Goal: Transaction & Acquisition: Purchase product/service

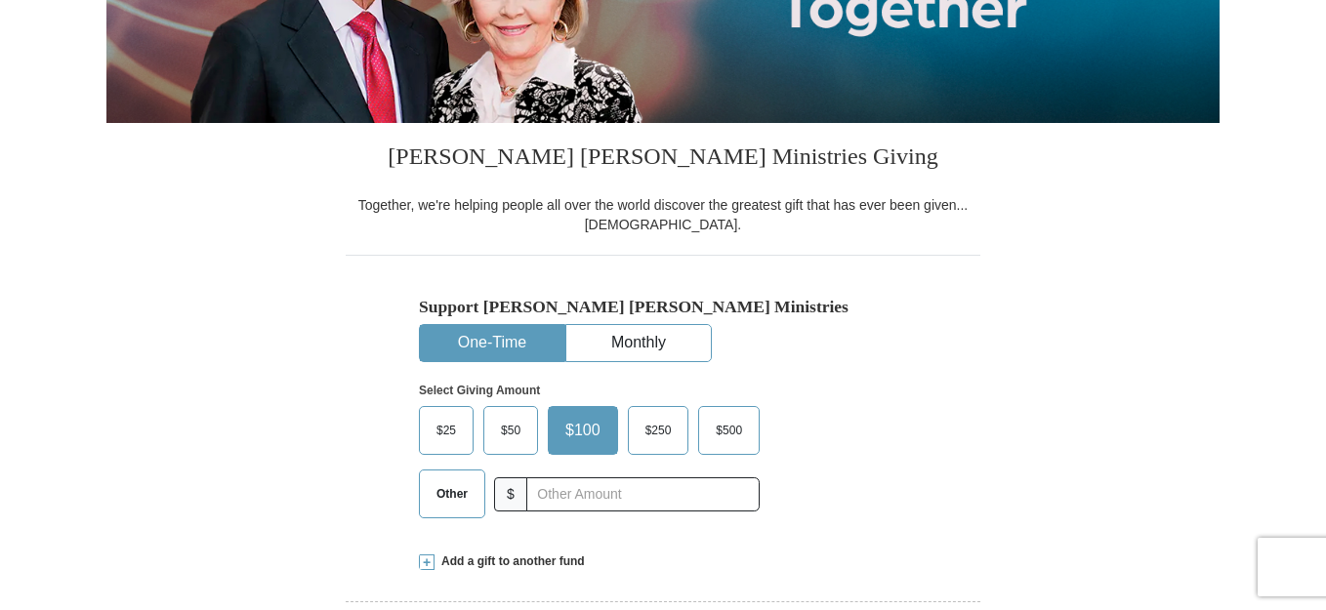
scroll to position [457, 0]
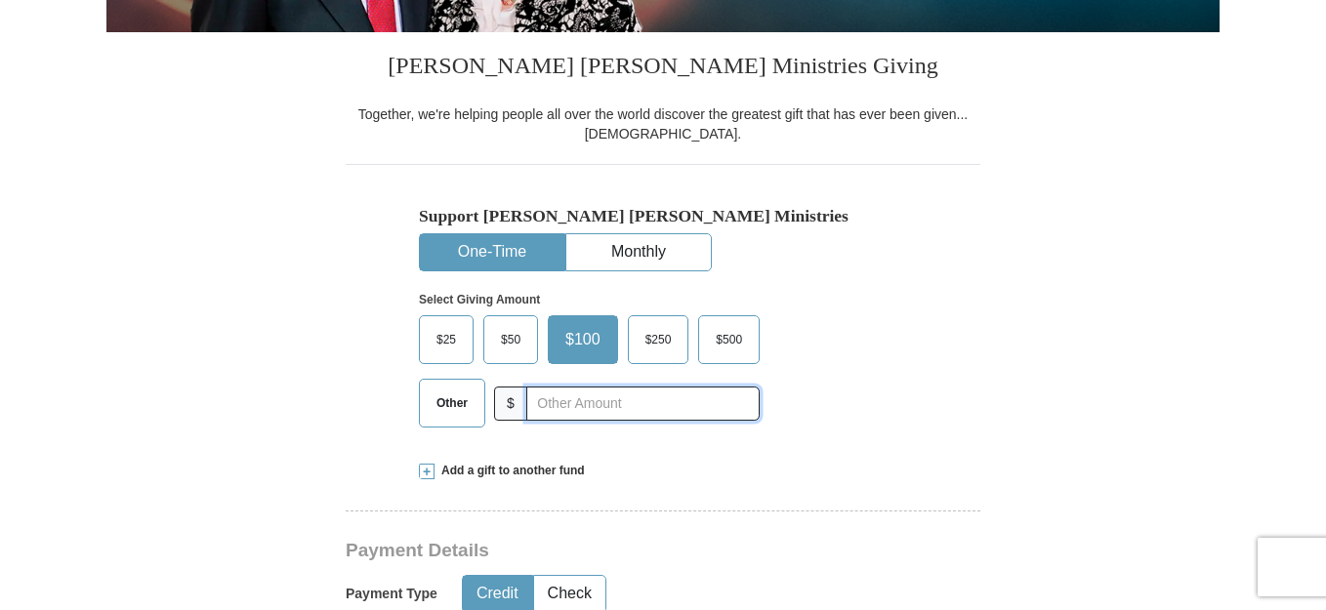
click at [612, 405] on input "text" at bounding box center [642, 404] width 233 height 34
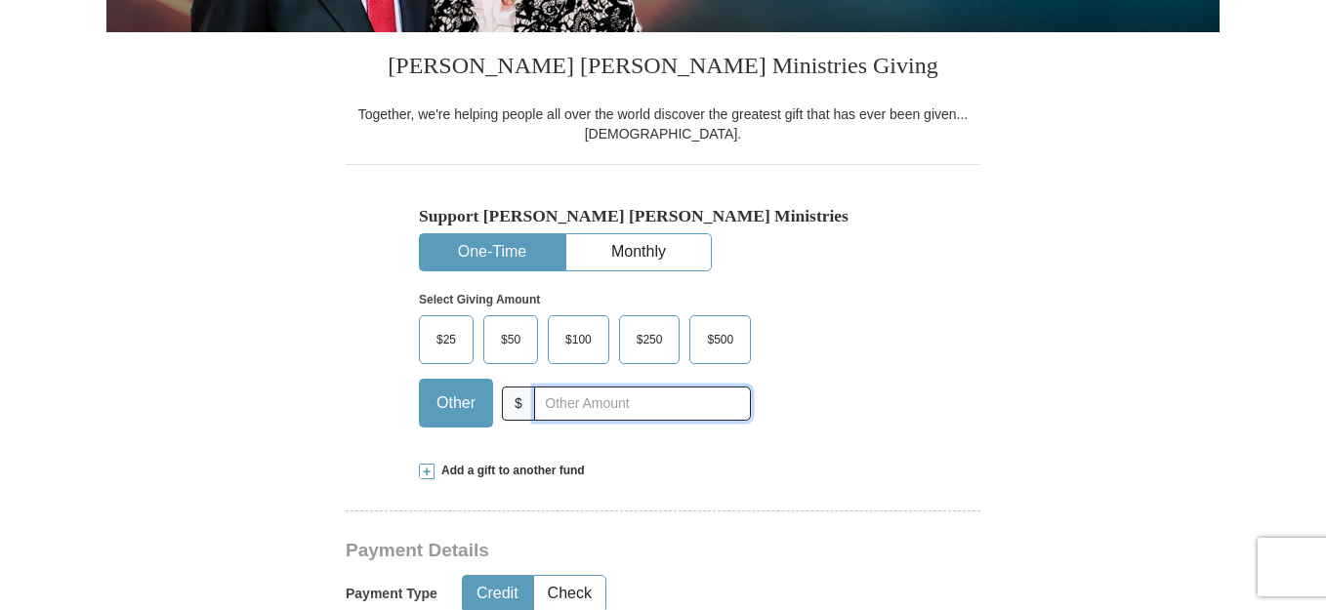
type input "115.00"
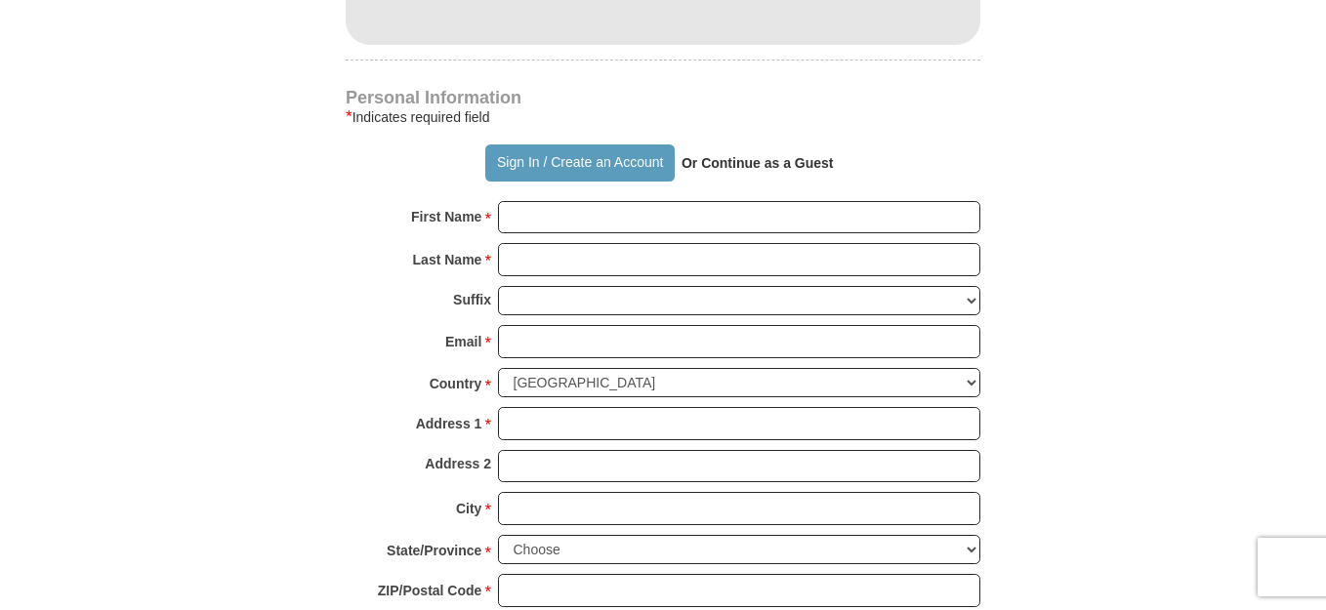
scroll to position [1281, 0]
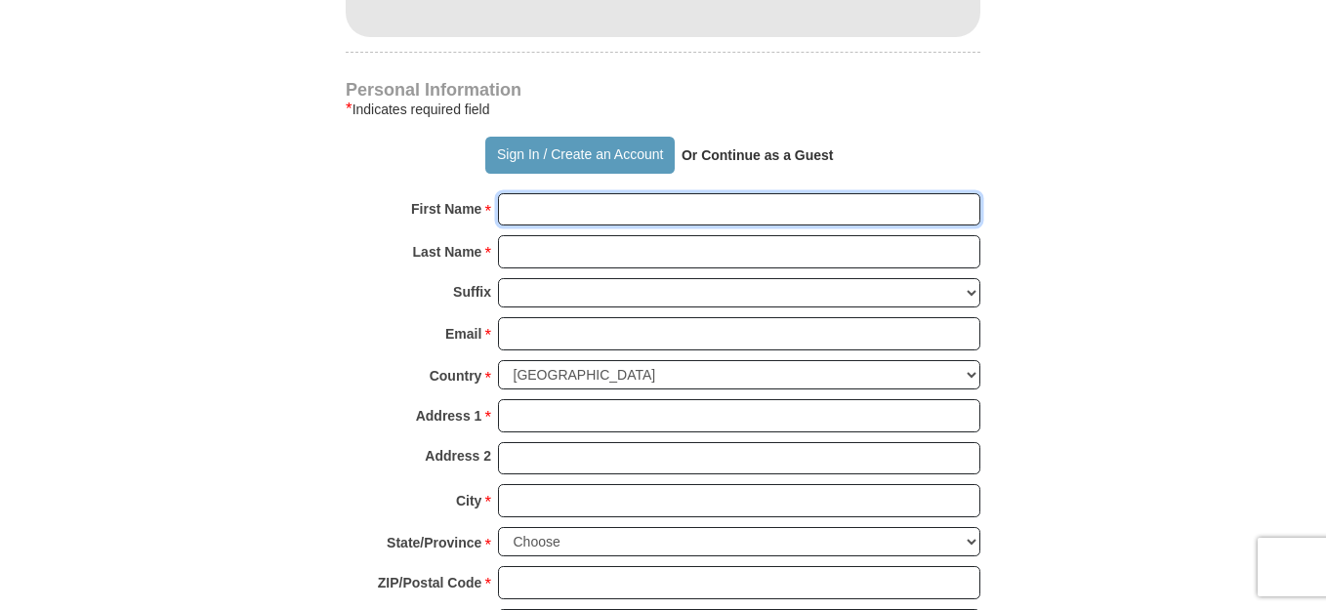
click at [672, 212] on input "First Name *" at bounding box center [739, 209] width 482 height 33
type input "[PERSON_NAME]"
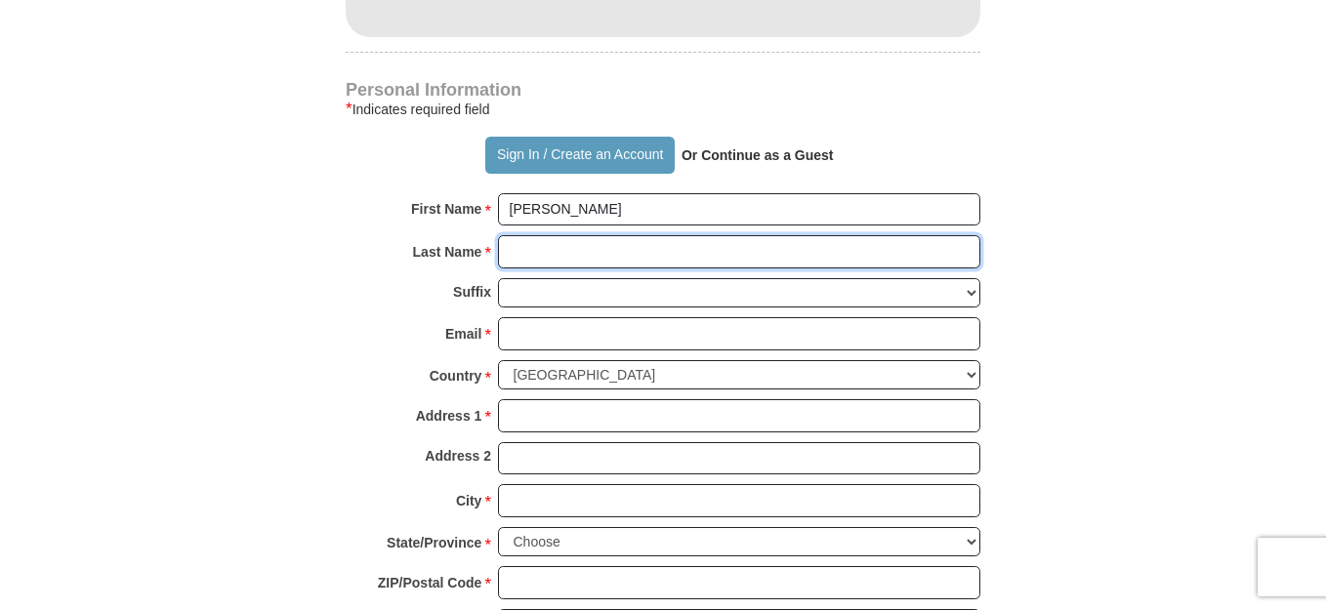
type input "[PERSON_NAME]"
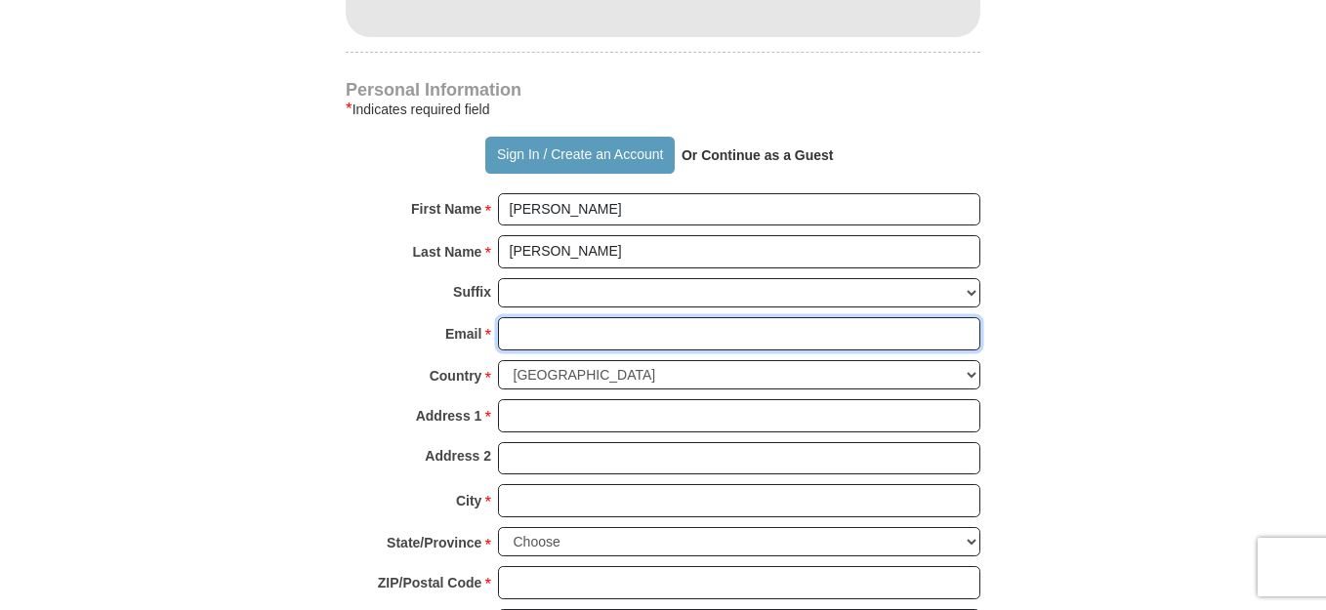
type input "[EMAIL_ADDRESS][DOMAIN_NAME]"
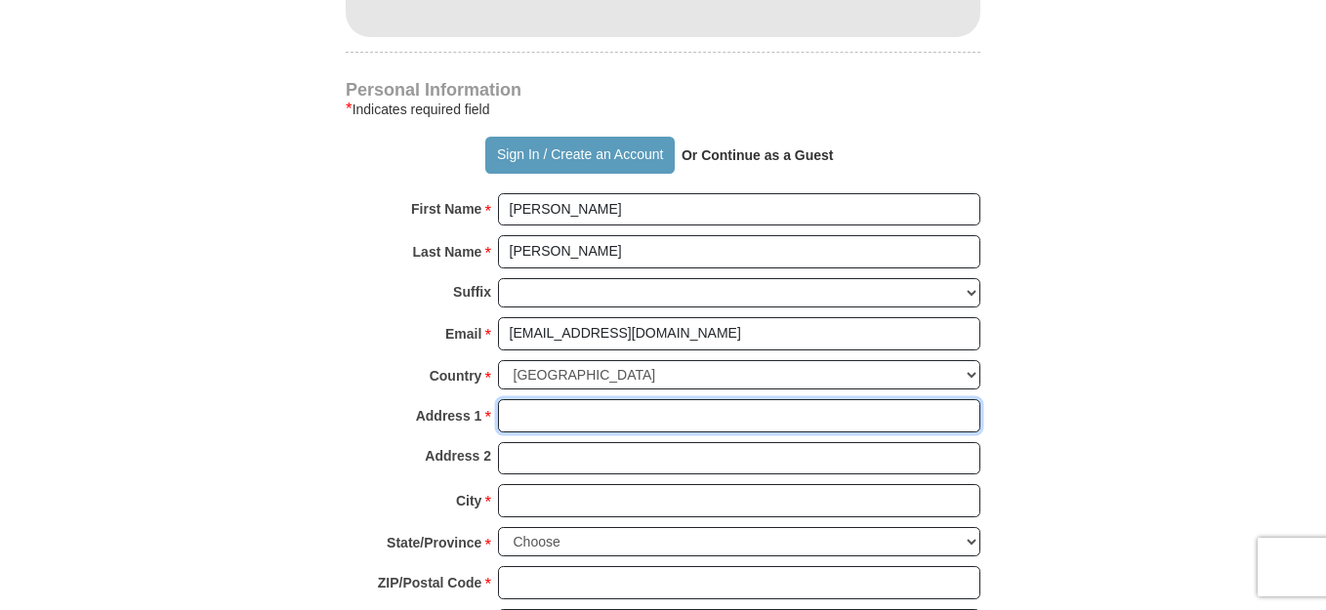
type input "[STREET_ADDRESS][PERSON_NAME]"
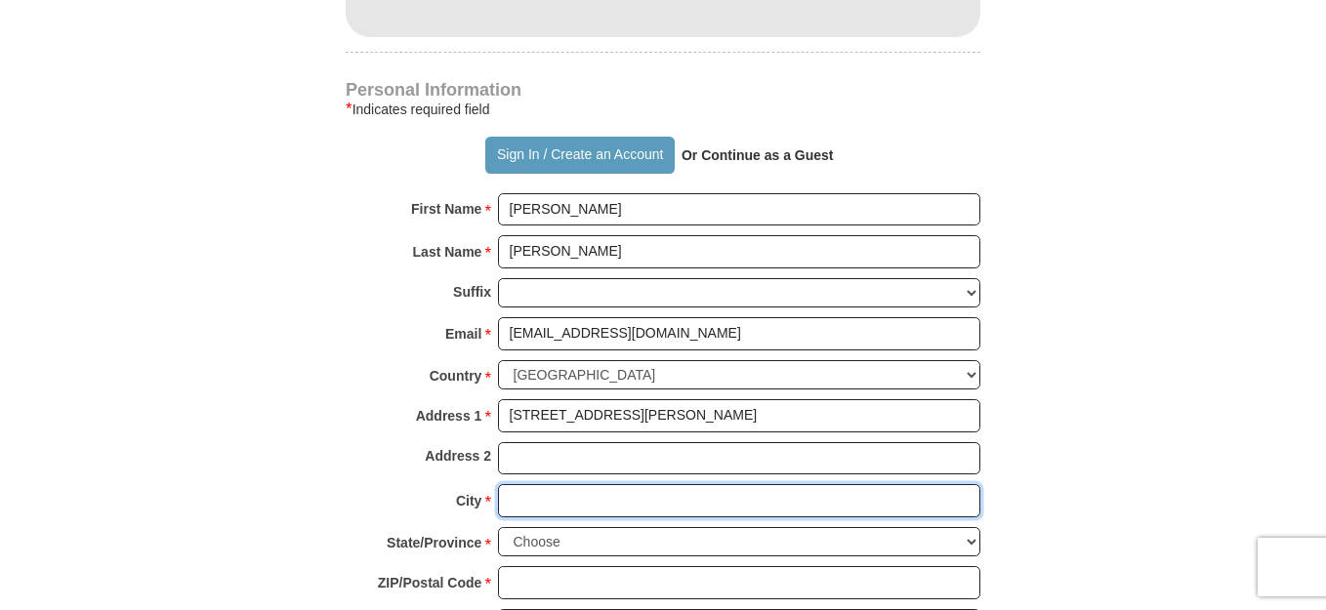
type input "[GEOGRAPHIC_DATA]"
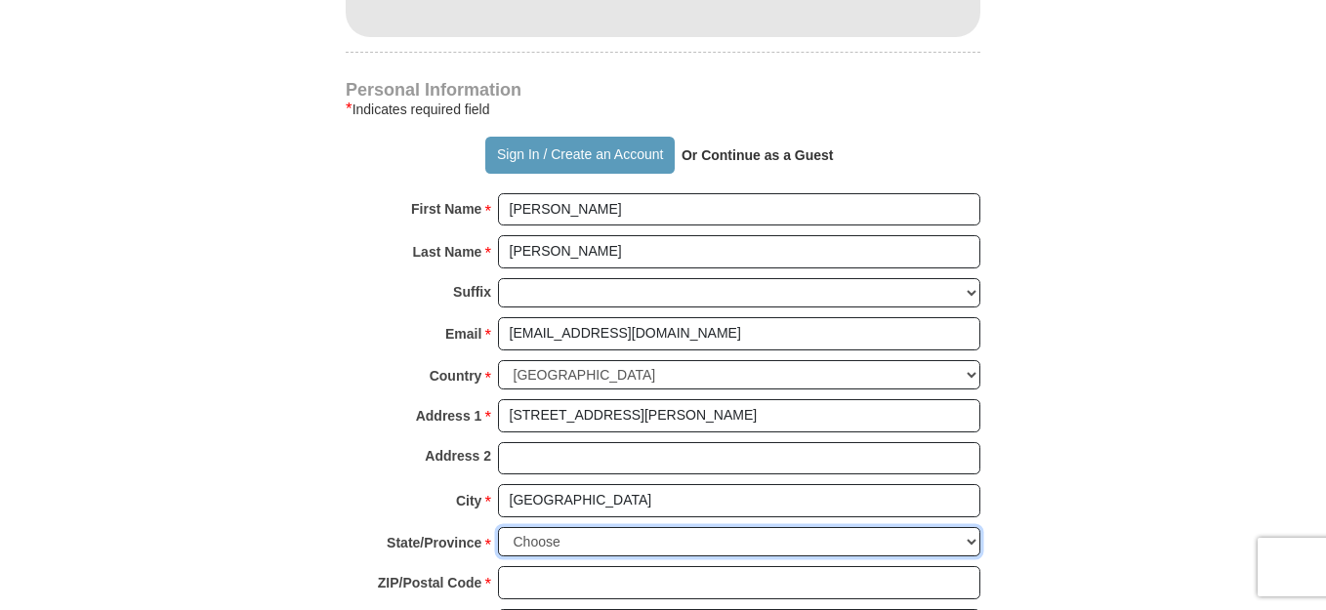
select select "MI"
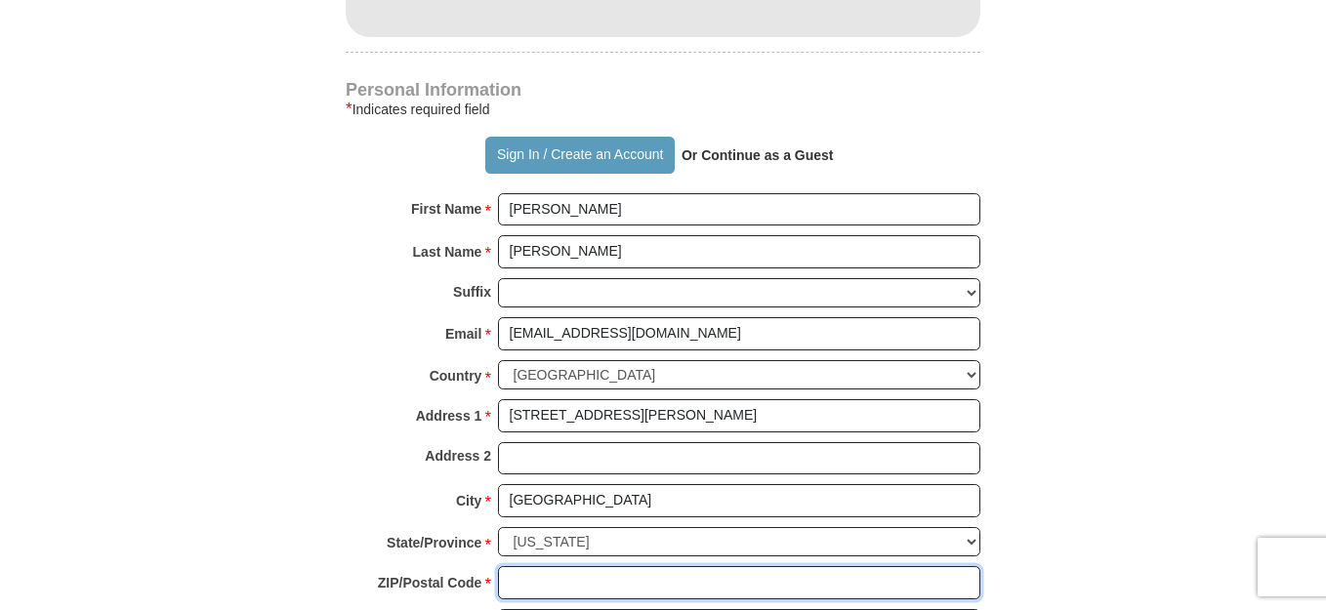
type input "48235"
type input "3134150378"
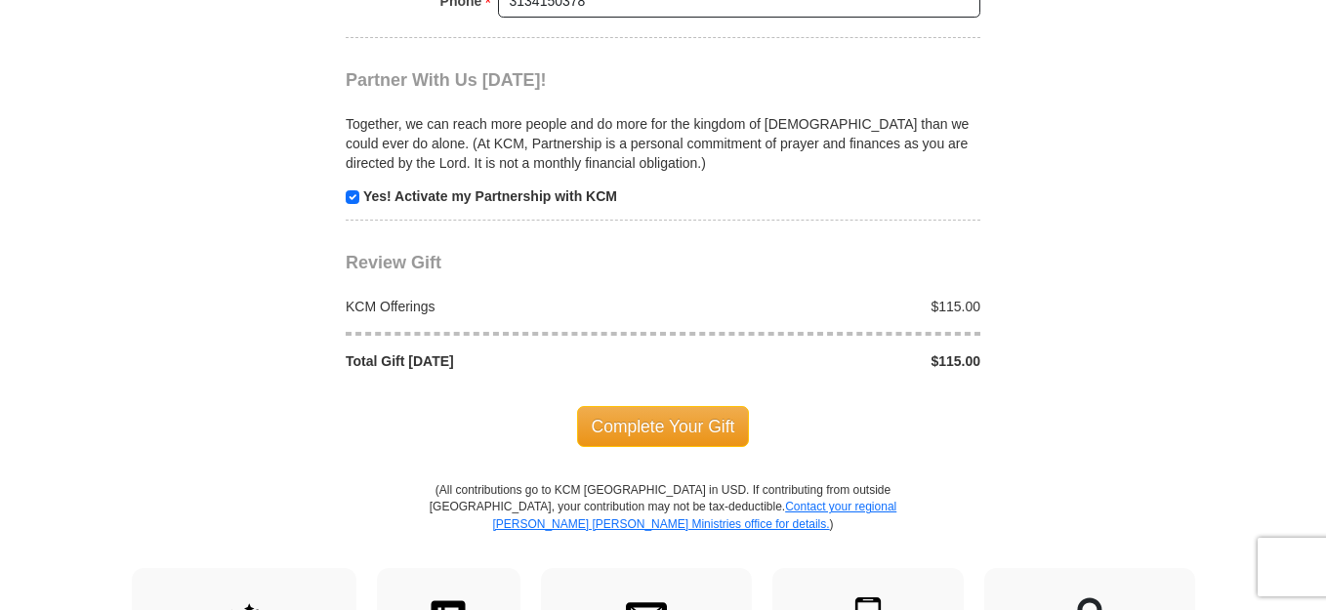
scroll to position [1922, 0]
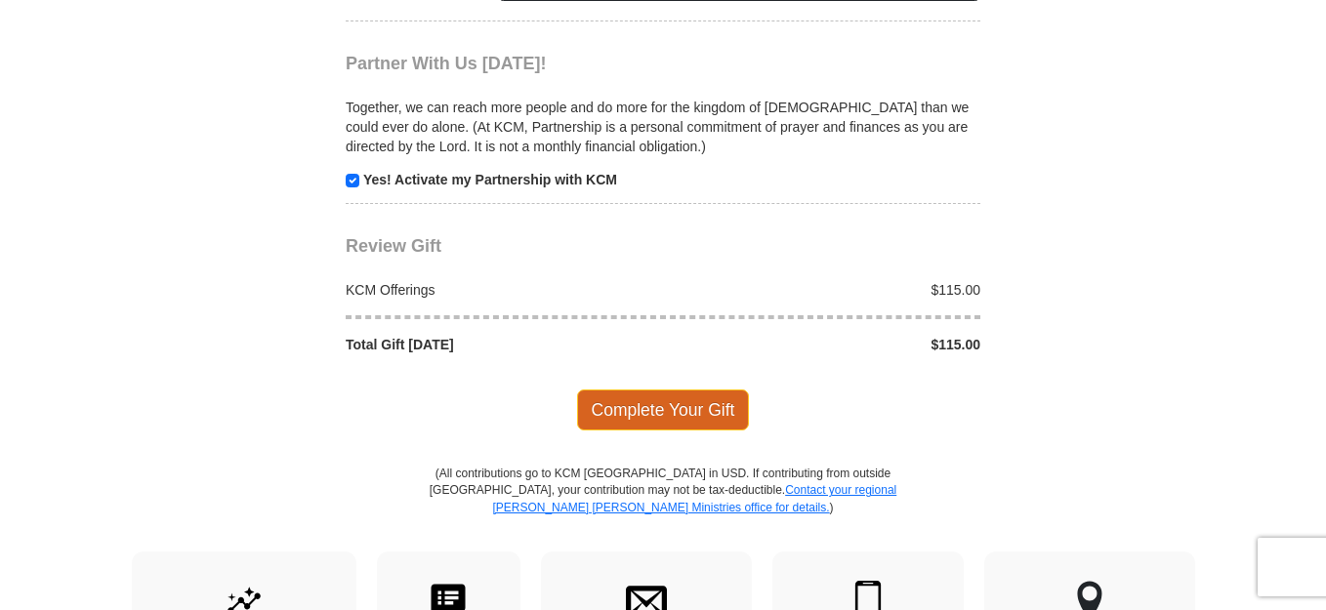
click at [657, 403] on span "Complete Your Gift" at bounding box center [663, 410] width 173 height 41
